Goal: Check status: Check status

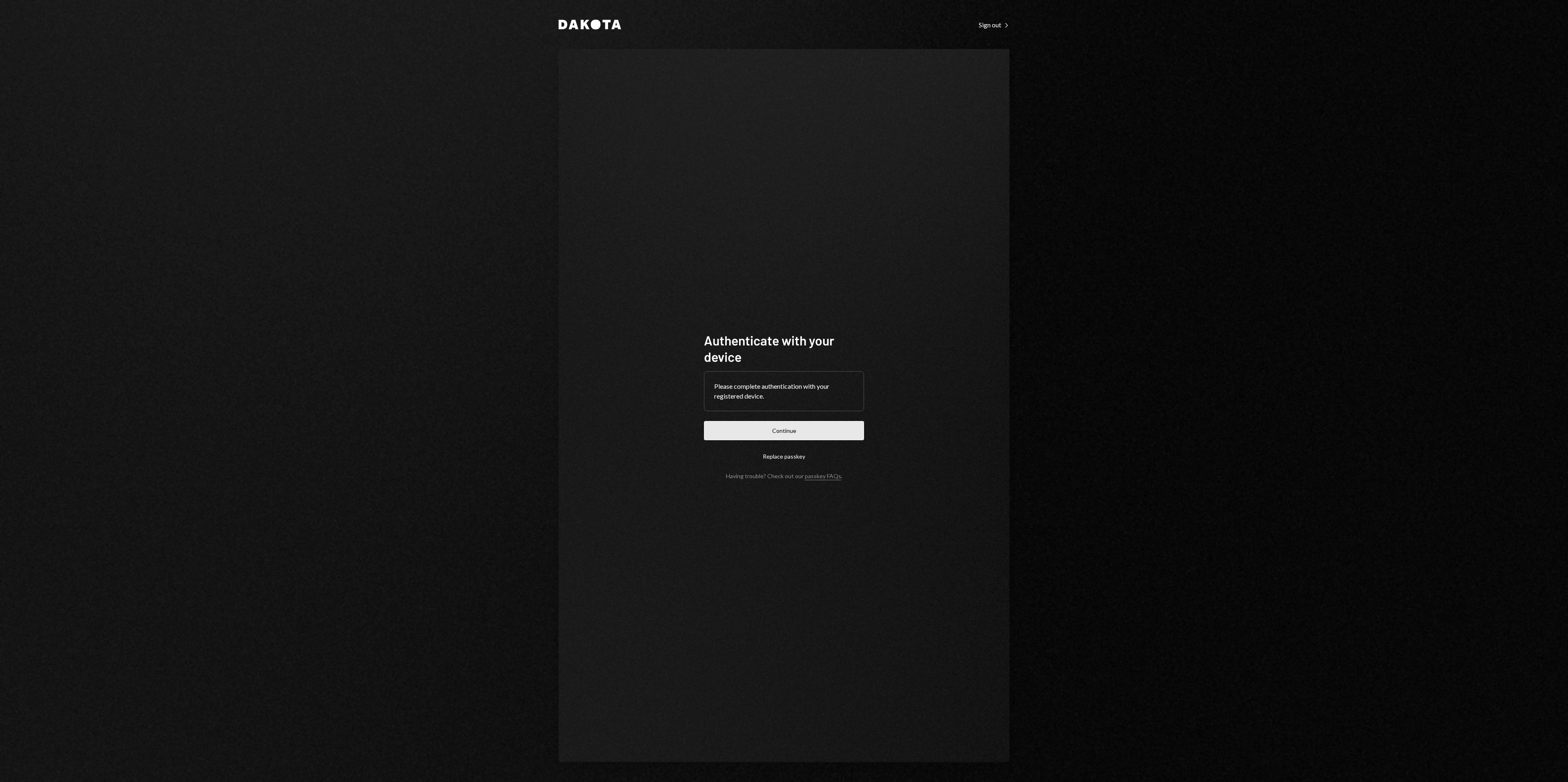
click at [850, 433] on button "Continue" at bounding box center [784, 431] width 160 height 19
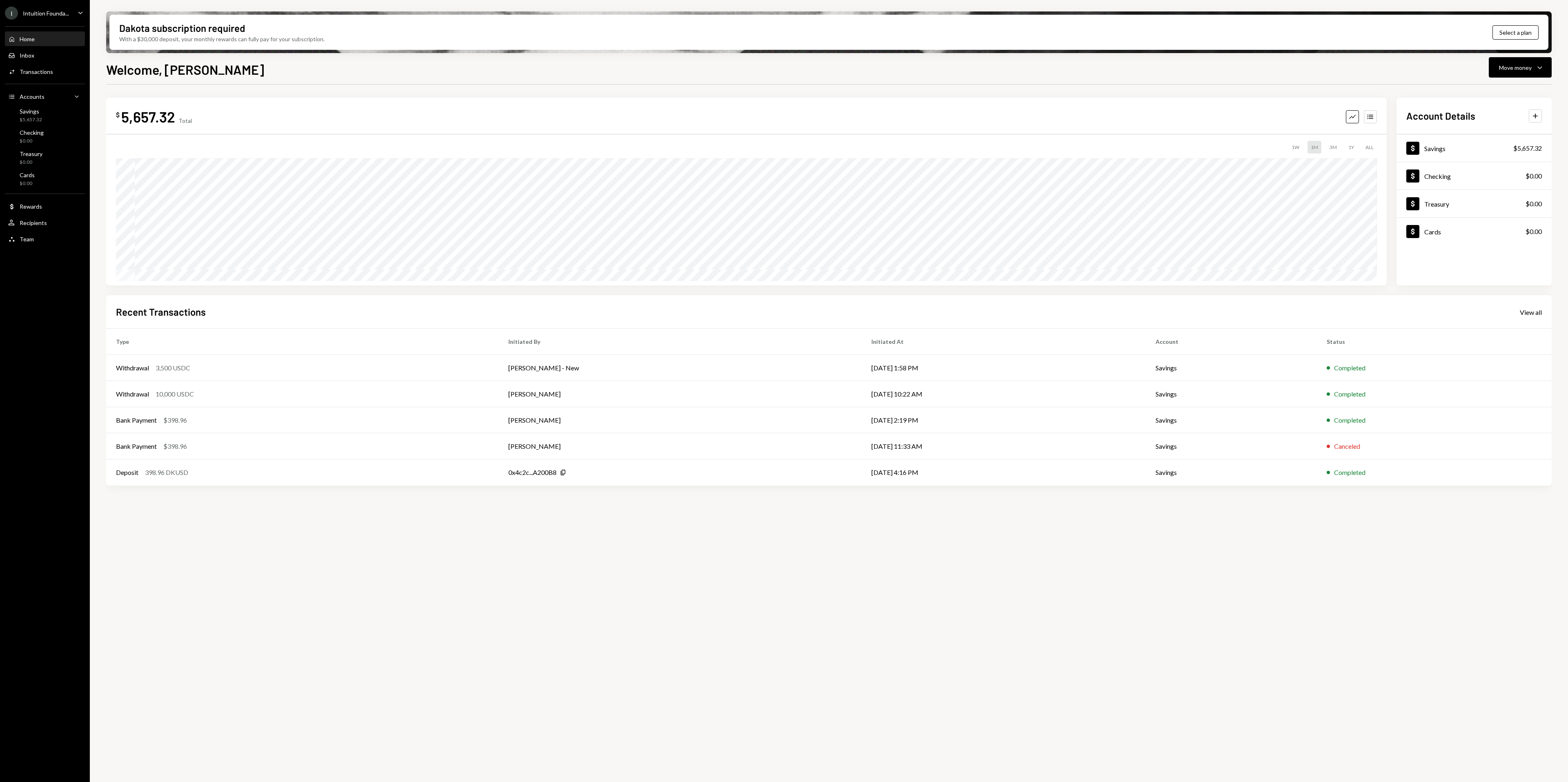
click at [60, 18] on div "I Intuition Founda..." at bounding box center [37, 13] width 64 height 13
click at [61, 161] on div "Decibel Foundation" at bounding box center [64, 163] width 72 height 7
click at [29, 55] on div "Inbox" at bounding box center [27, 55] width 15 height 7
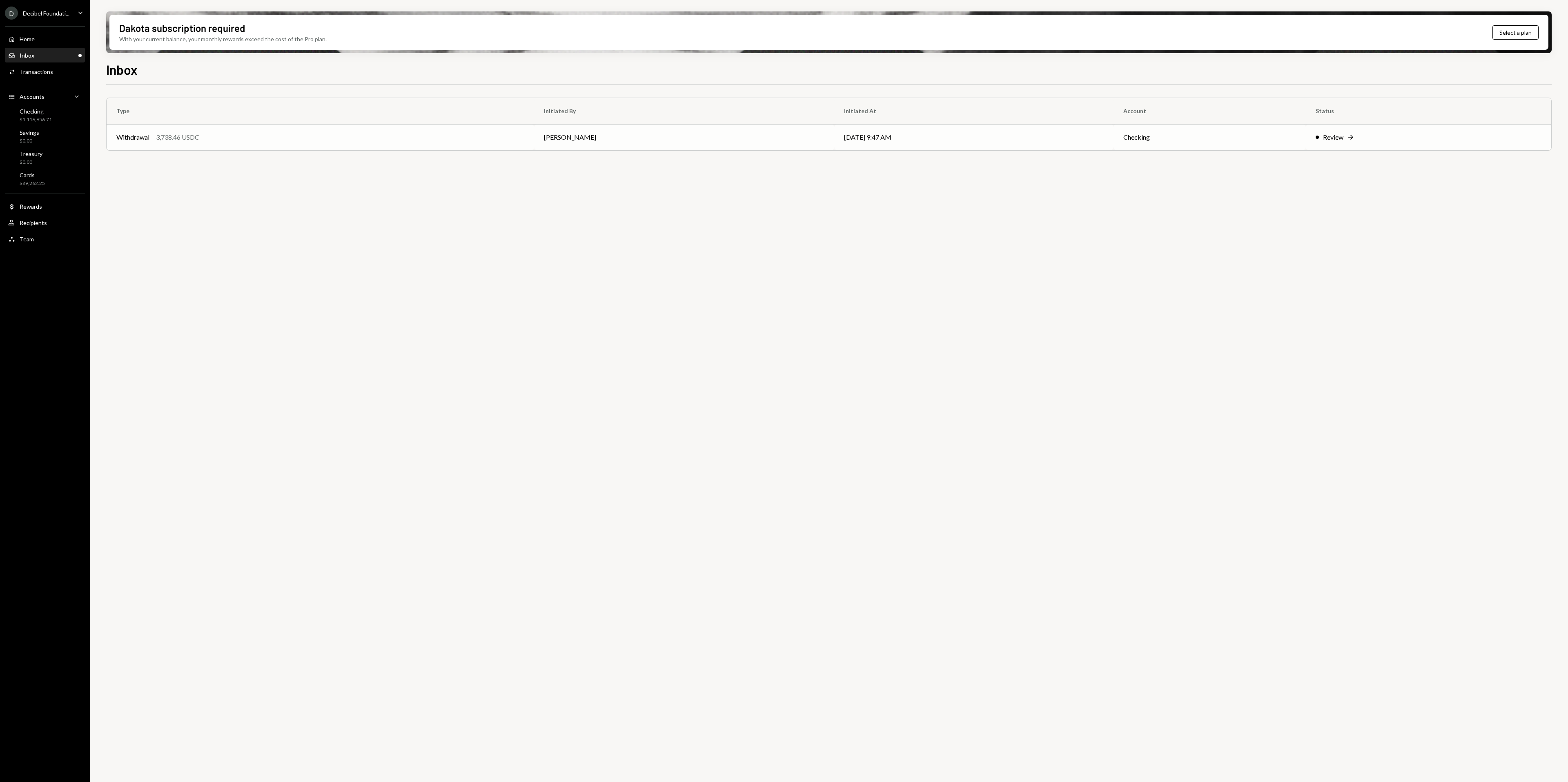
click at [1328, 140] on div "Review" at bounding box center [1334, 137] width 21 height 10
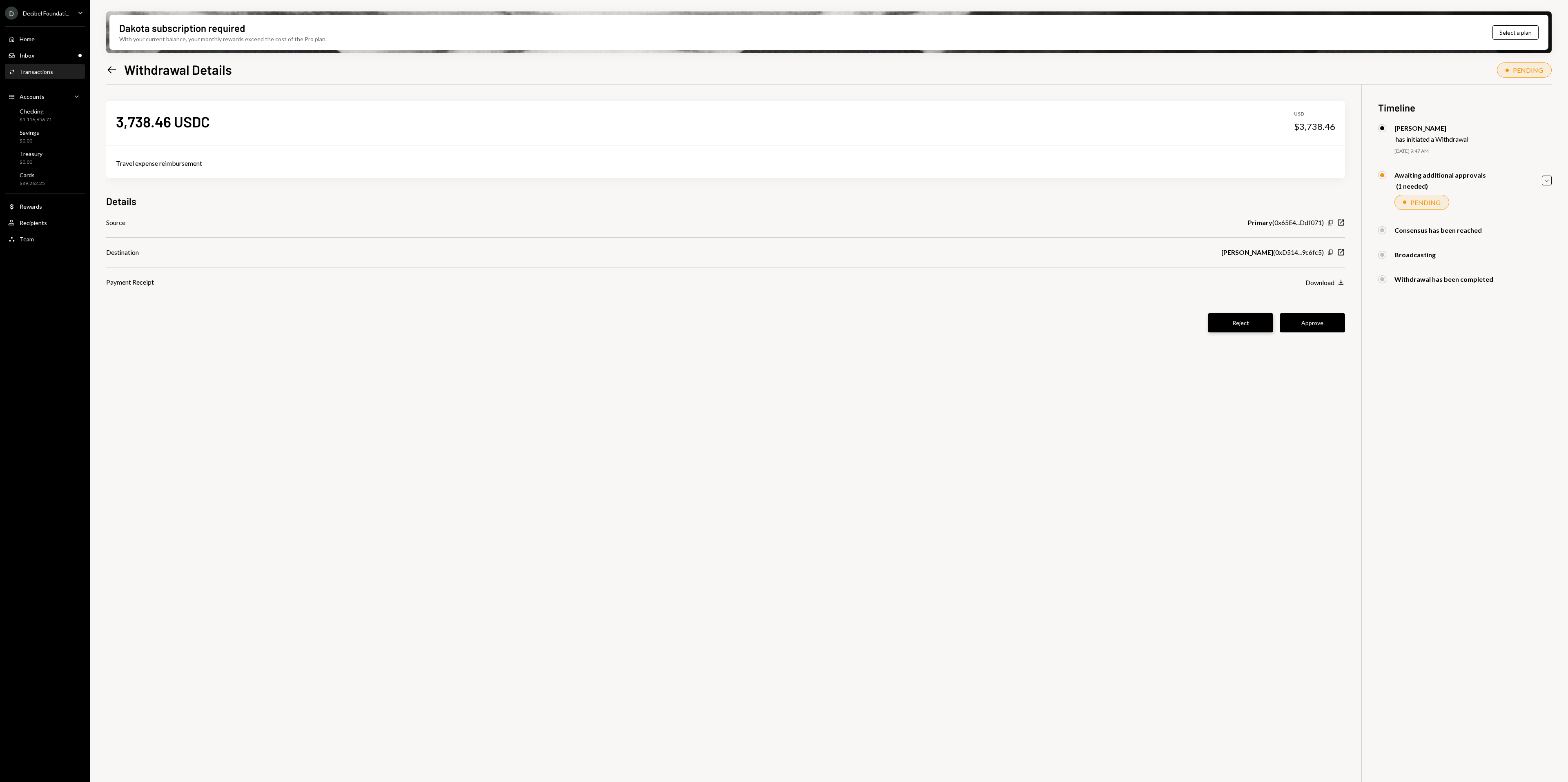
click at [1247, 318] on button "Reject" at bounding box center [1240, 323] width 65 height 19
click at [52, 75] on div "Activities Transactions" at bounding box center [44, 72] width 74 height 14
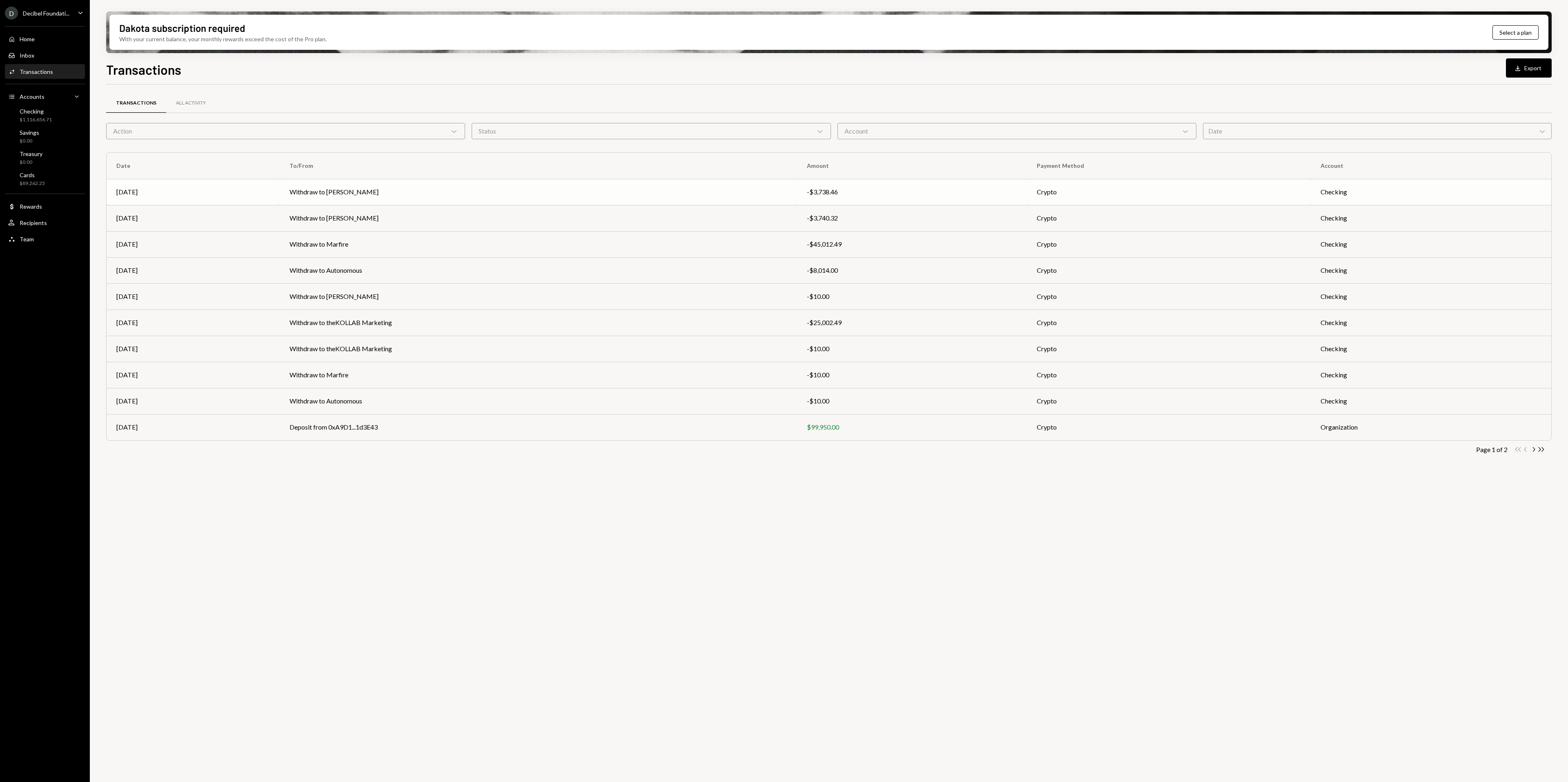
click at [478, 186] on td "Withdraw to Matthieu Brown" at bounding box center [539, 192] width 517 height 26
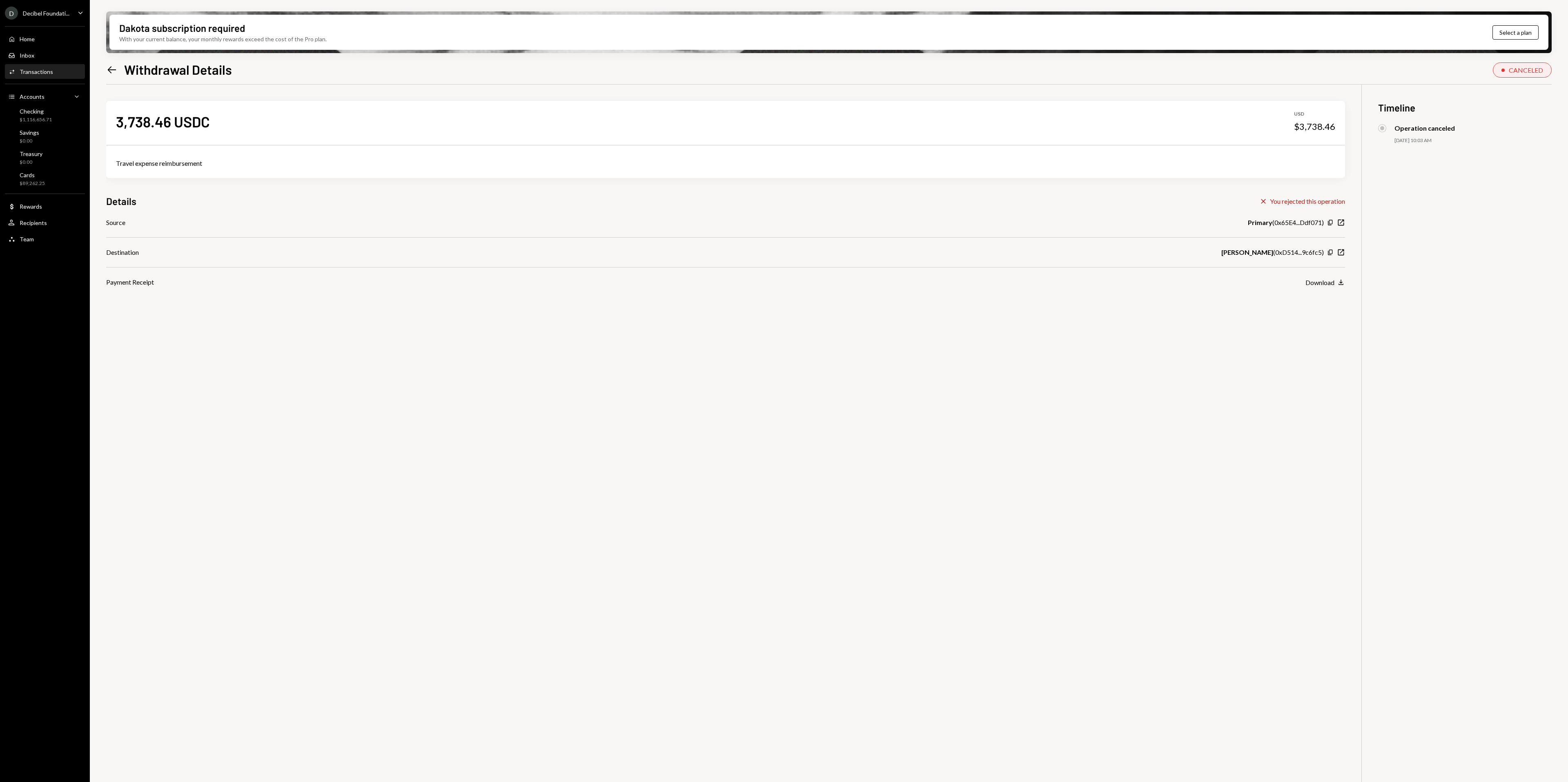
click at [43, 68] on div "Transactions" at bounding box center [36, 71] width 33 height 7
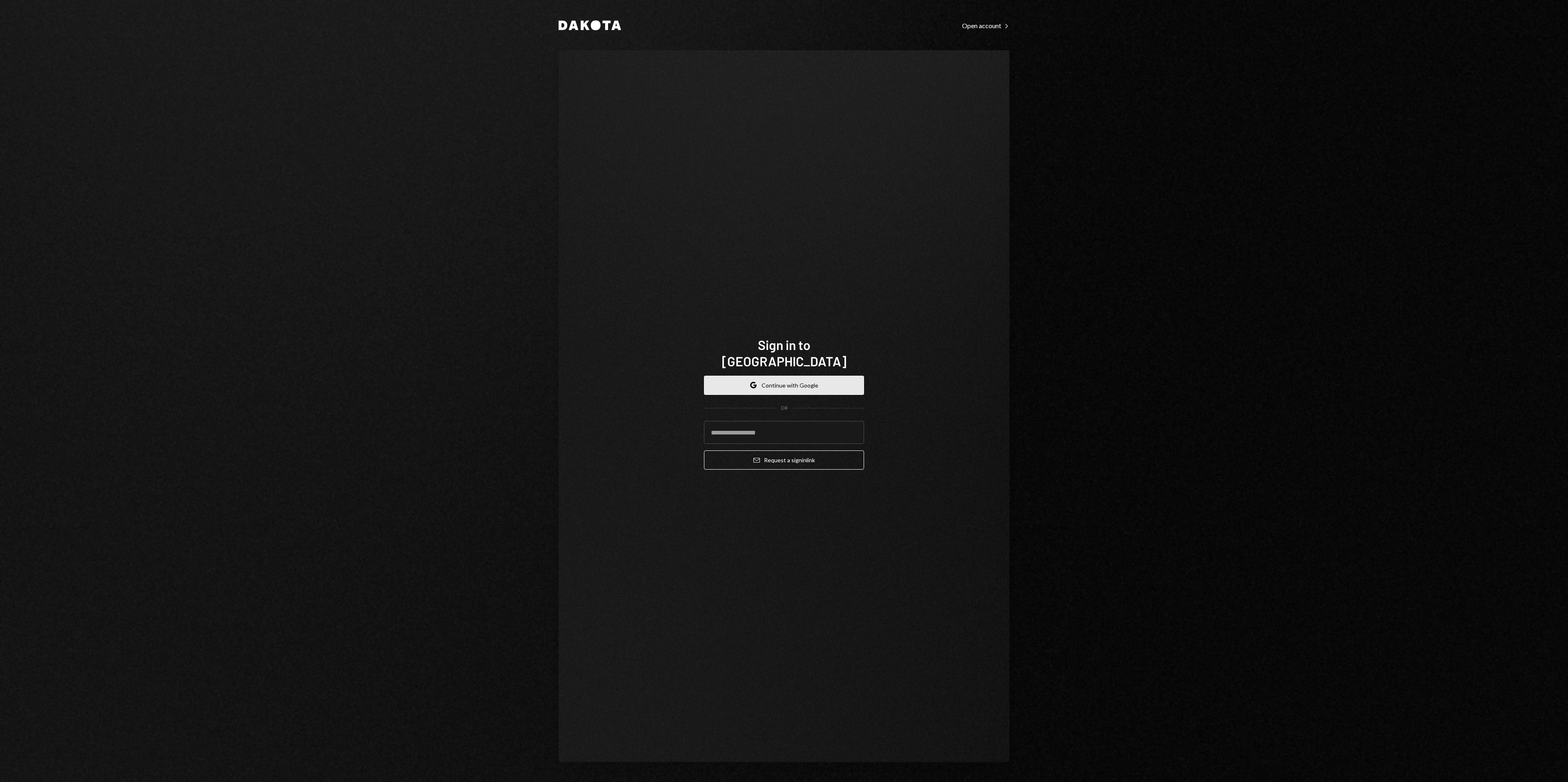
click at [832, 377] on button "Google Continue with Google" at bounding box center [784, 385] width 160 height 19
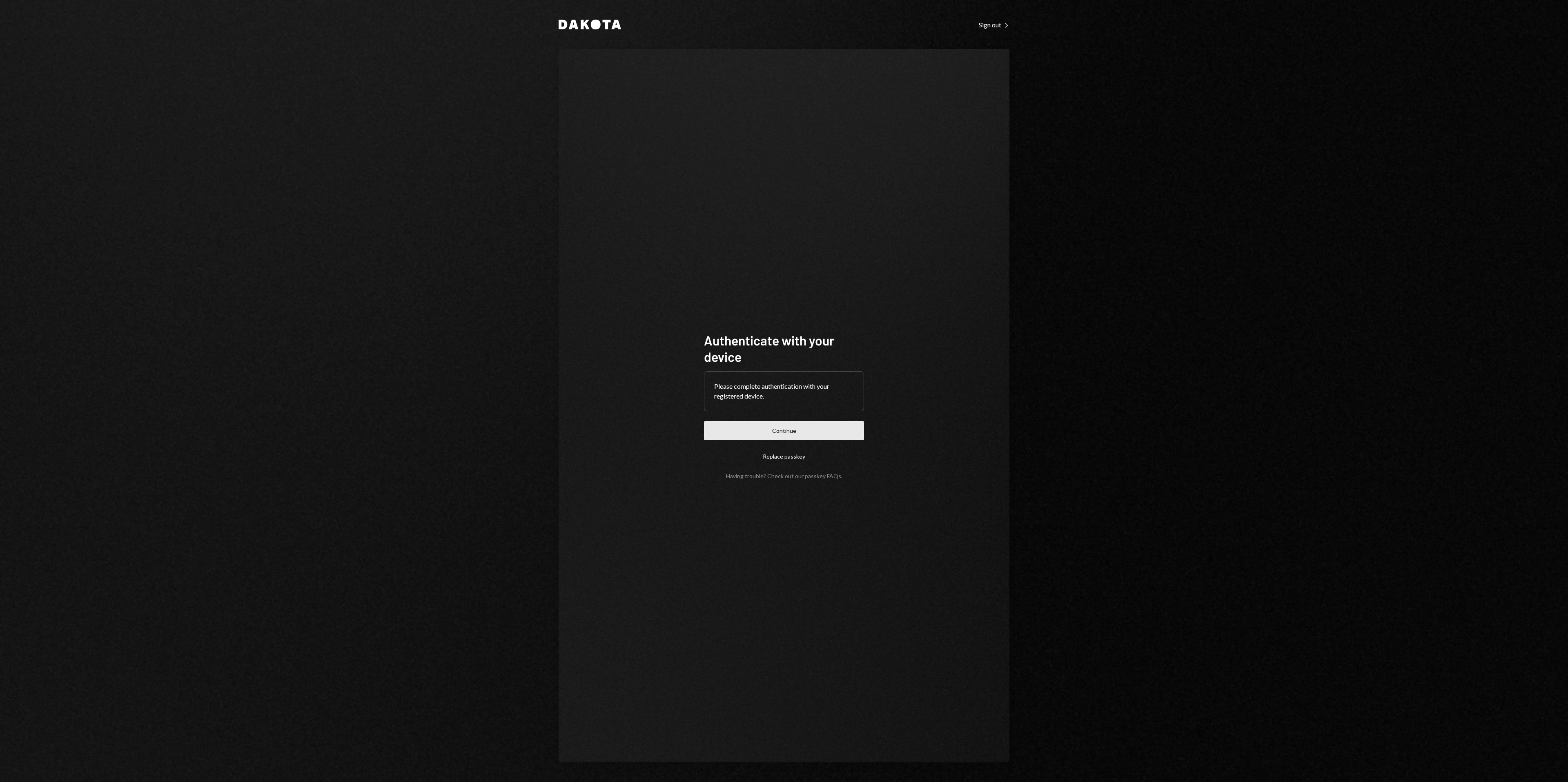
click at [805, 421] on button "Continue" at bounding box center [784, 431] width 160 height 19
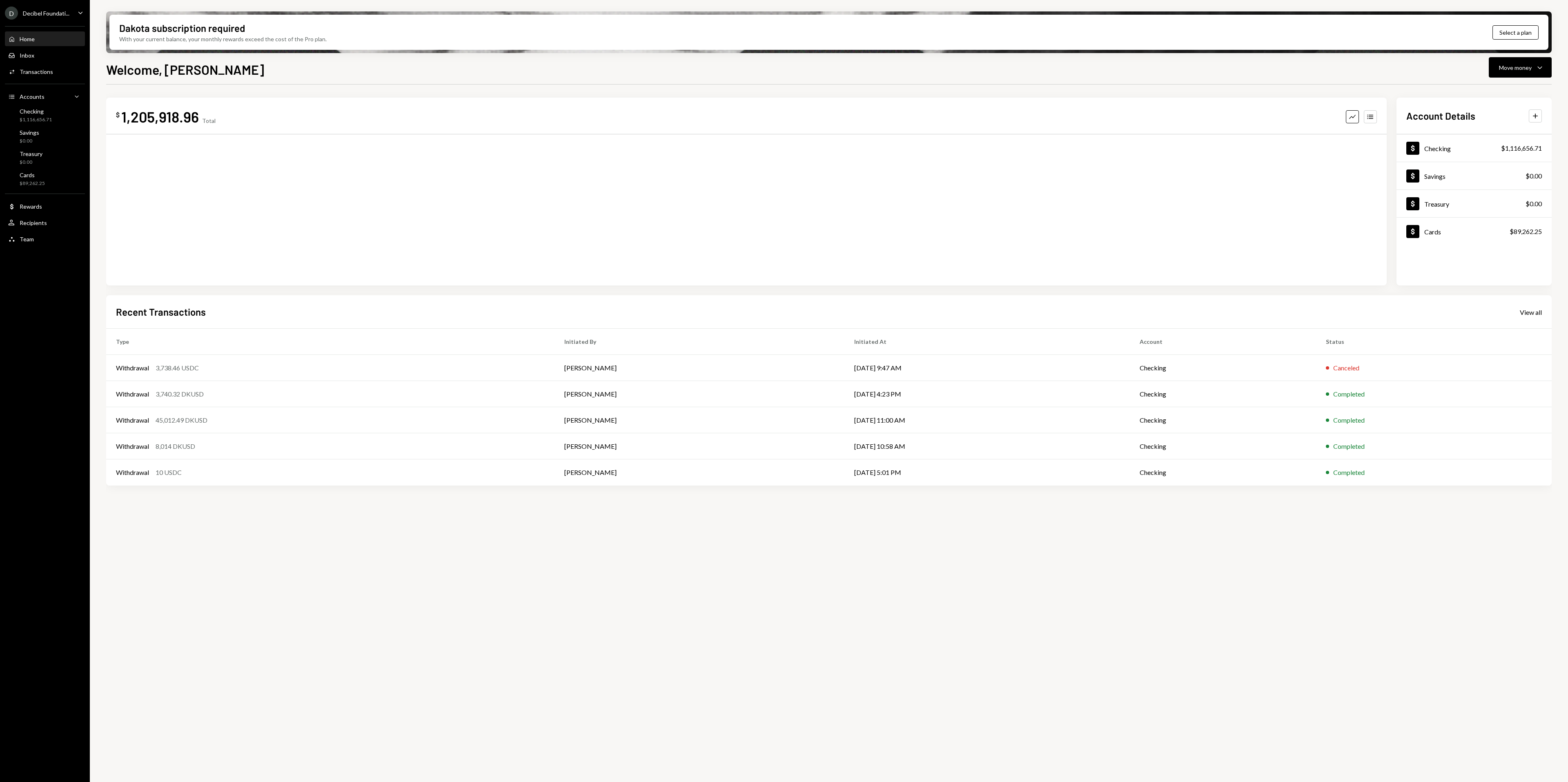
click at [65, 10] on div "Decibel Foundati..." at bounding box center [46, 13] width 46 height 7
click at [69, 144] on div "Intuition Foundation" at bounding box center [64, 147] width 72 height 7
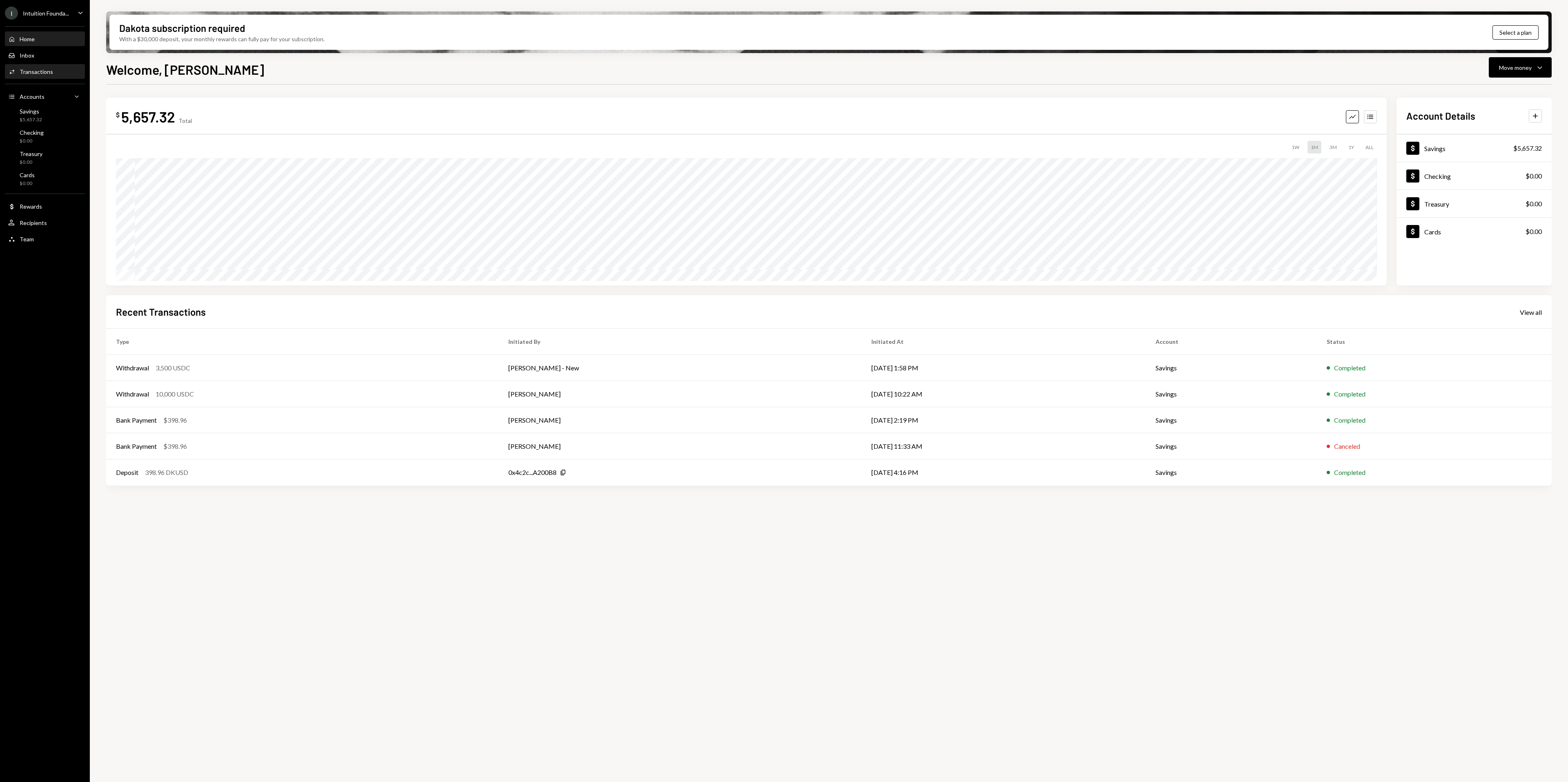
click at [46, 65] on div "Activities Transactions" at bounding box center [44, 72] width 74 height 14
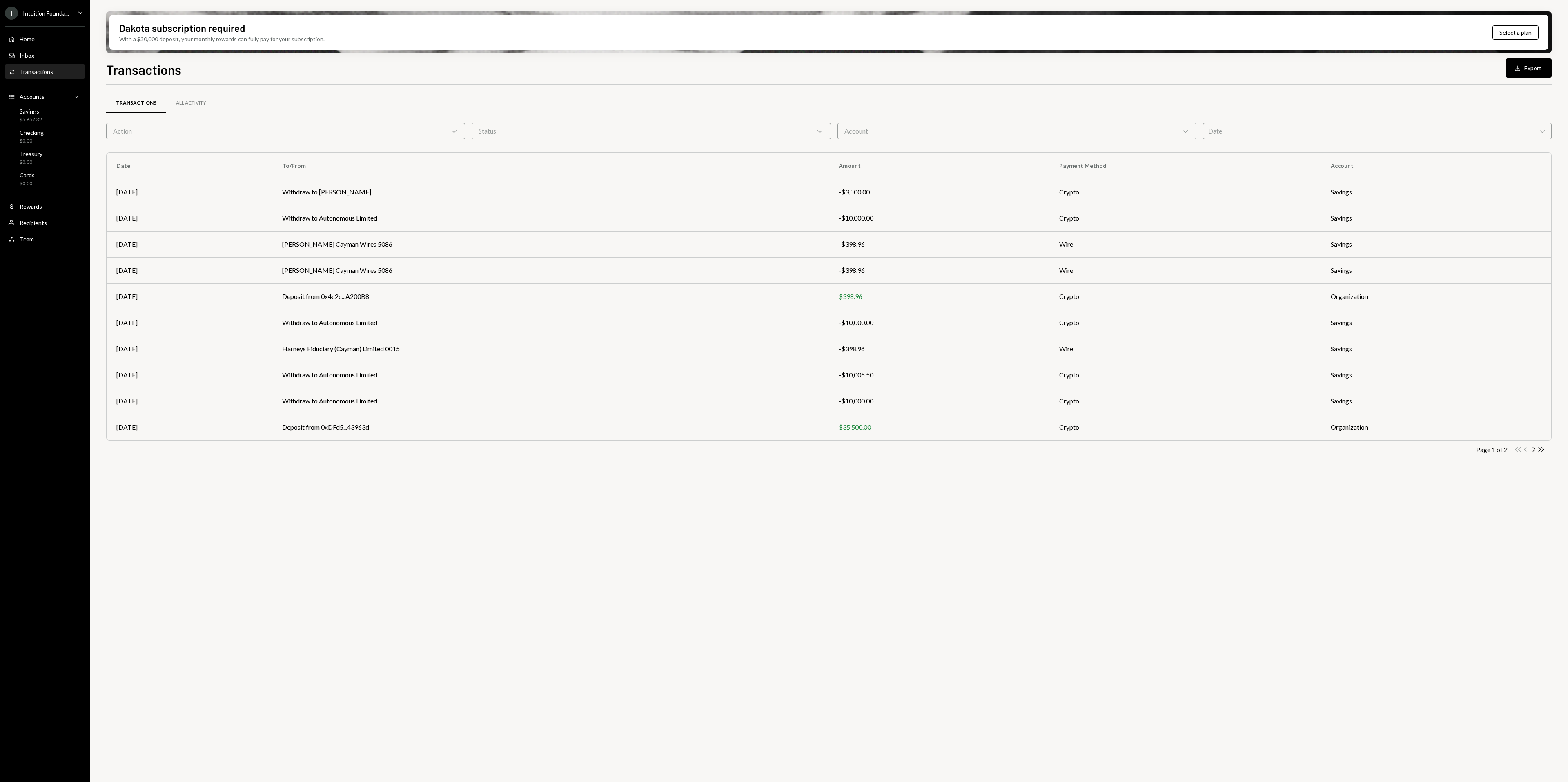
click at [587, 523] on div "Transactions All Activity Action Chevron Down Status Chevron Down Account Chevr…" at bounding box center [828, 438] width 1446 height 707
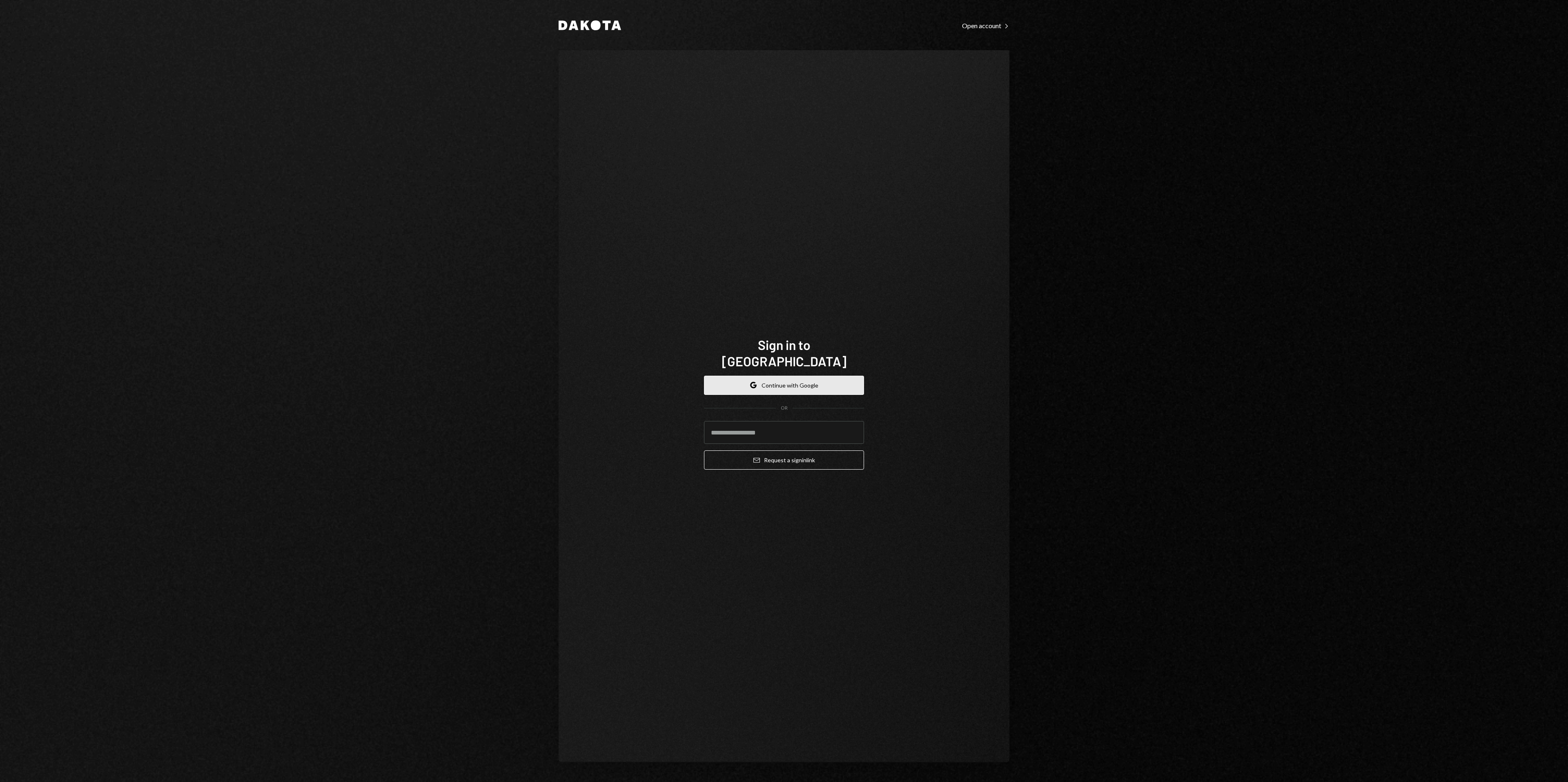
click at [730, 375] on button "Google Continue with Google" at bounding box center [784, 385] width 160 height 19
